Goal: Task Accomplishment & Management: Manage account settings

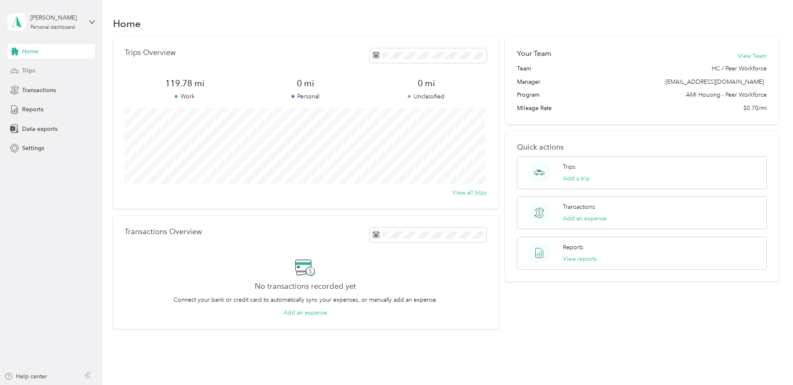
click at [37, 71] on div "Trips" at bounding box center [52, 70] width 88 height 15
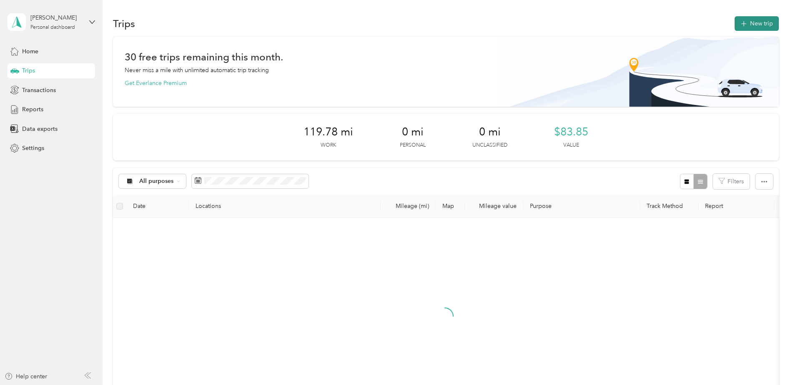
click at [735, 29] on button "New trip" at bounding box center [757, 23] width 44 height 15
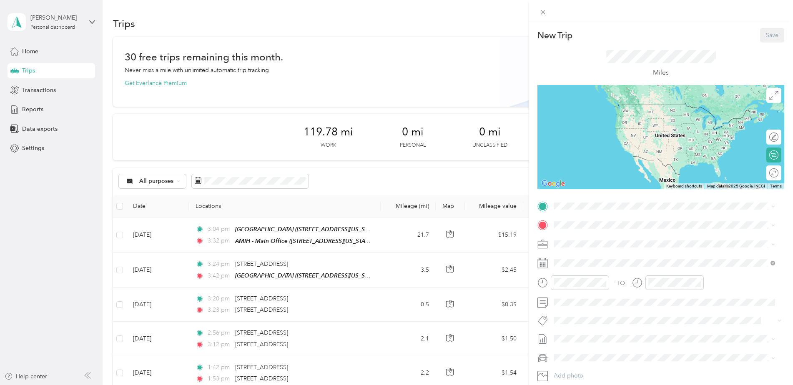
click at [753, 221] on div "From your Favorite places" at bounding box center [665, 222] width 216 height 12
click at [704, 210] on span at bounding box center [667, 206] width 233 height 13
click at [653, 279] on span "[STREET_ADDRESS][US_STATE]" at bounding box center [610, 279] width 83 height 7
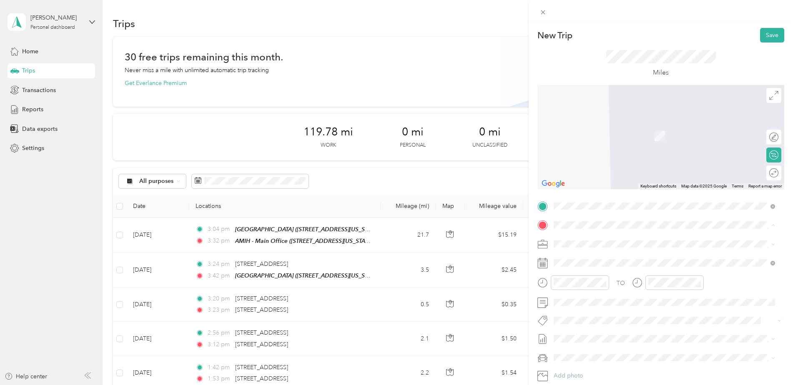
click at [624, 266] on div "TEAM Cirby Hills [STREET_ADDRESS][US_STATE]" at bounding box center [610, 264] width 83 height 20
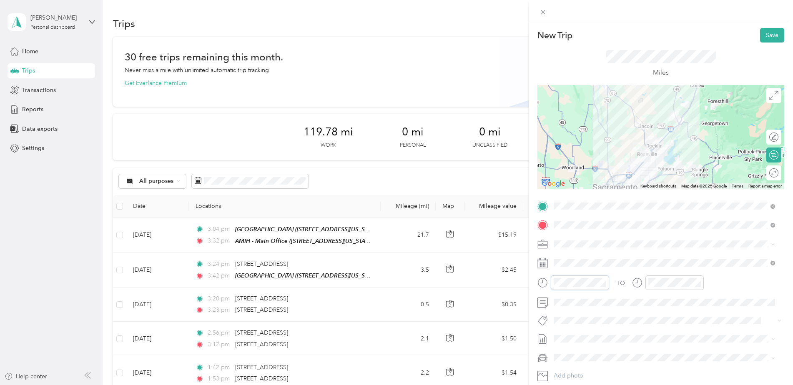
click at [539, 284] on div at bounding box center [573, 283] width 72 height 15
click at [560, 164] on div "12 01 02 03 04 05 06 07 08 09 10 11 00 01 02 03 04 05 06 07 08 09 10 11 12 13 1…" at bounding box center [586, 210] width 70 height 93
click at [561, 167] on div "04" at bounding box center [562, 168] width 20 height 12
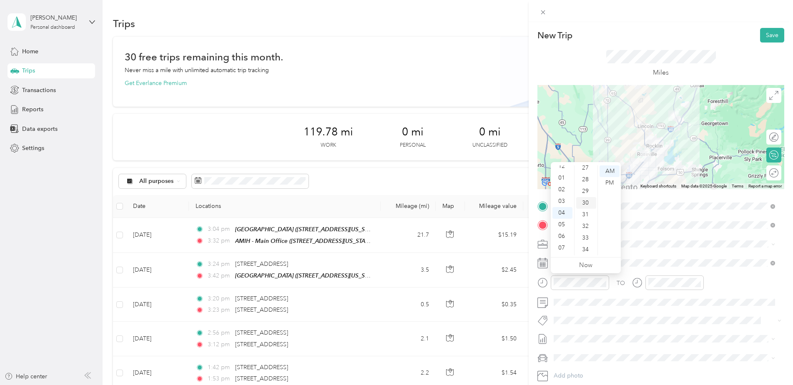
click at [589, 203] on div "30" at bounding box center [586, 203] width 20 height 12
click at [612, 183] on div "PM" at bounding box center [609, 183] width 20 height 12
click at [622, 312] on div "TO Add photo" at bounding box center [660, 300] width 247 height 201
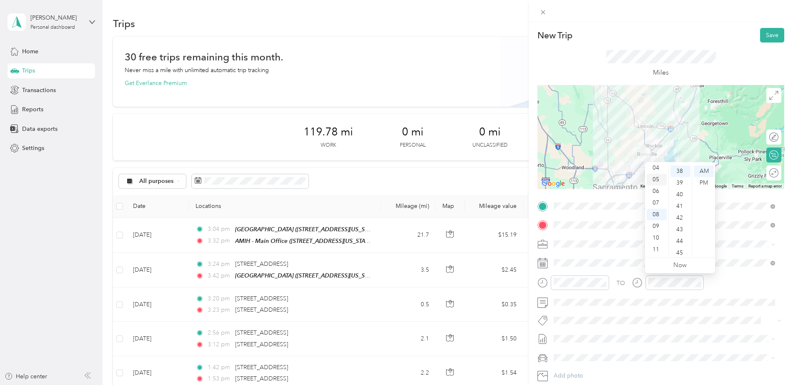
click at [660, 181] on div "05" at bounding box center [657, 180] width 20 height 12
click at [679, 171] on div "00" at bounding box center [680, 171] width 20 height 12
click at [704, 181] on div "PM" at bounding box center [704, 183] width 20 height 12
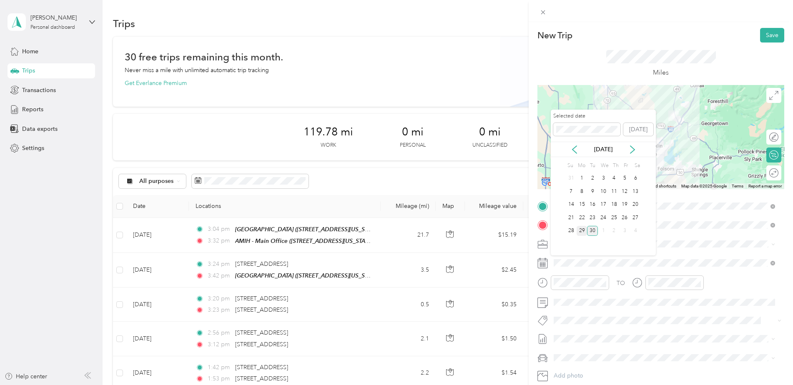
click at [582, 228] on div "29" at bounding box center [582, 231] width 11 height 10
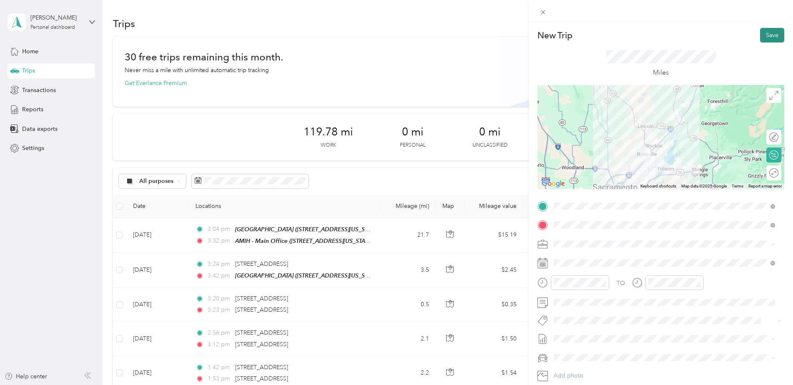
click at [761, 31] on button "Save" at bounding box center [772, 35] width 24 height 15
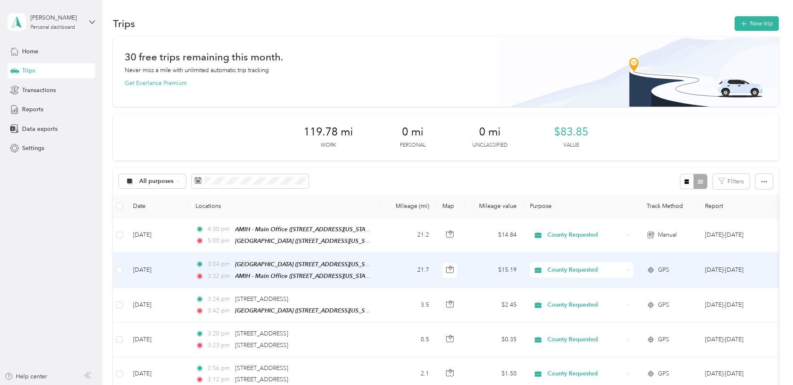
click at [396, 273] on td "21.7" at bounding box center [408, 270] width 55 height 35
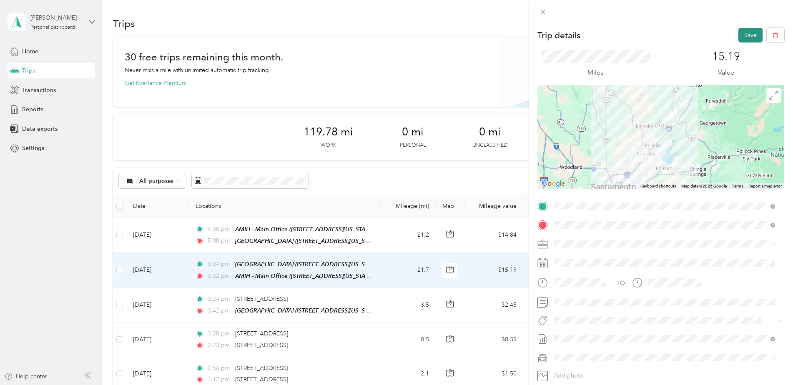
click at [739, 31] on button "Save" at bounding box center [750, 35] width 24 height 15
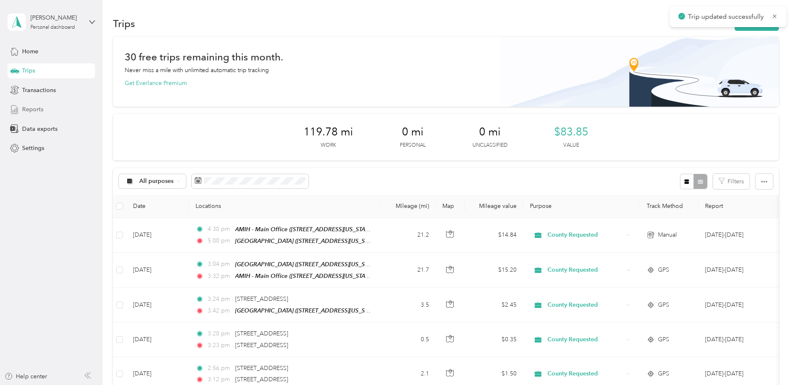
click at [50, 106] on div "Reports" at bounding box center [52, 109] width 88 height 15
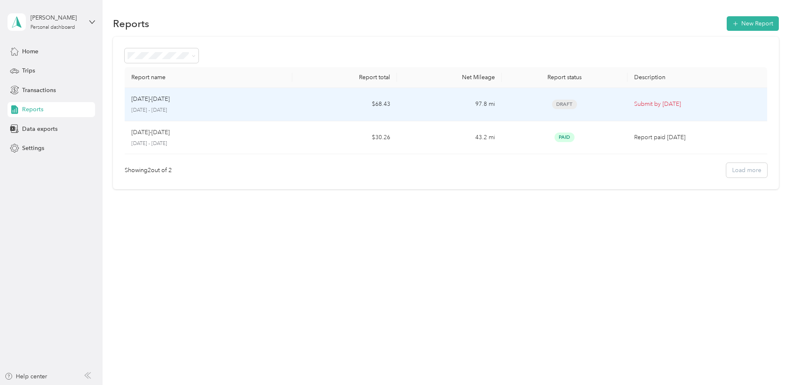
click at [508, 101] on td "Draft" at bounding box center [563, 104] width 125 height 33
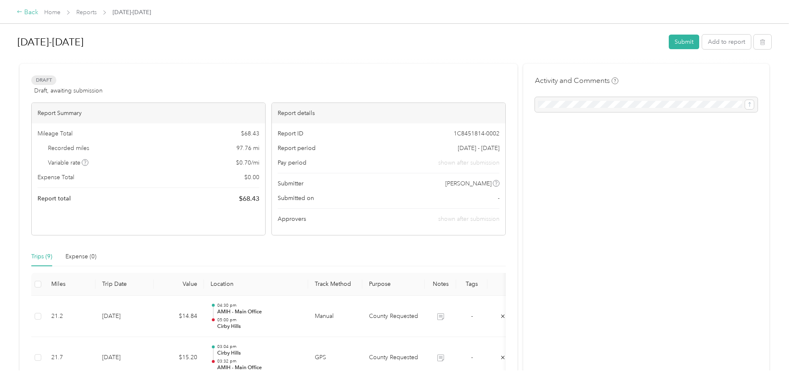
click at [29, 12] on div "Back" at bounding box center [28, 13] width 22 height 10
